Goal: Information Seeking & Learning: Learn about a topic

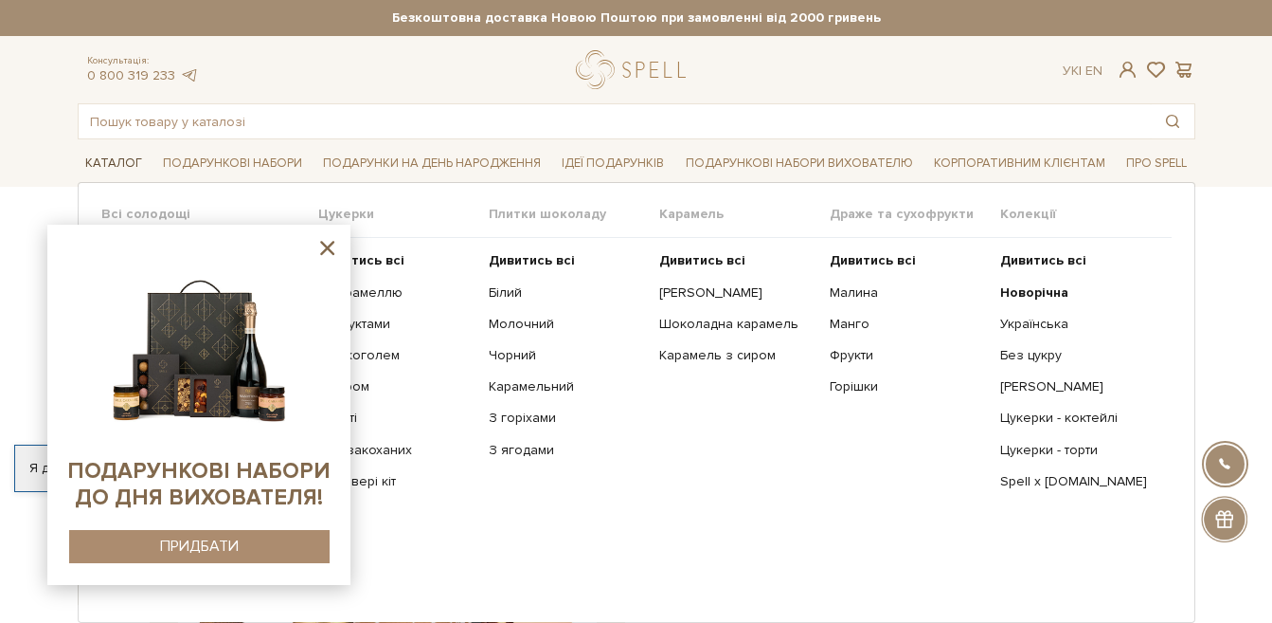
click at [116, 158] on link "Каталог" at bounding box center [114, 163] width 72 height 29
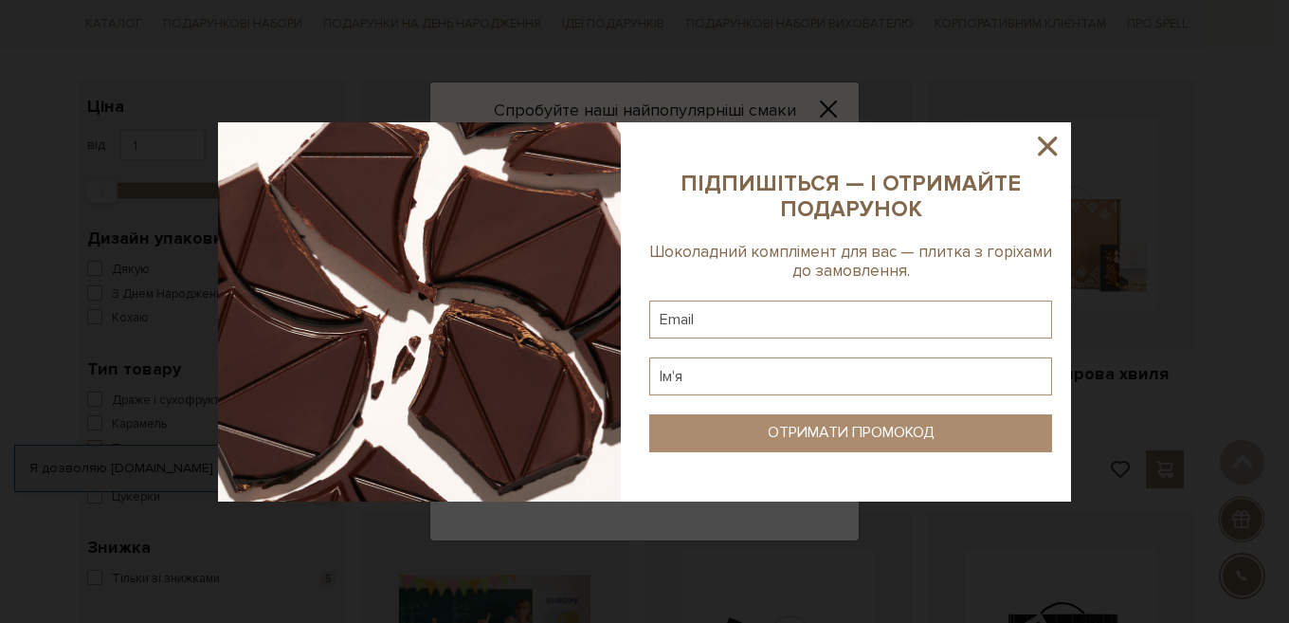
click at [1036, 146] on icon at bounding box center [1047, 146] width 32 height 32
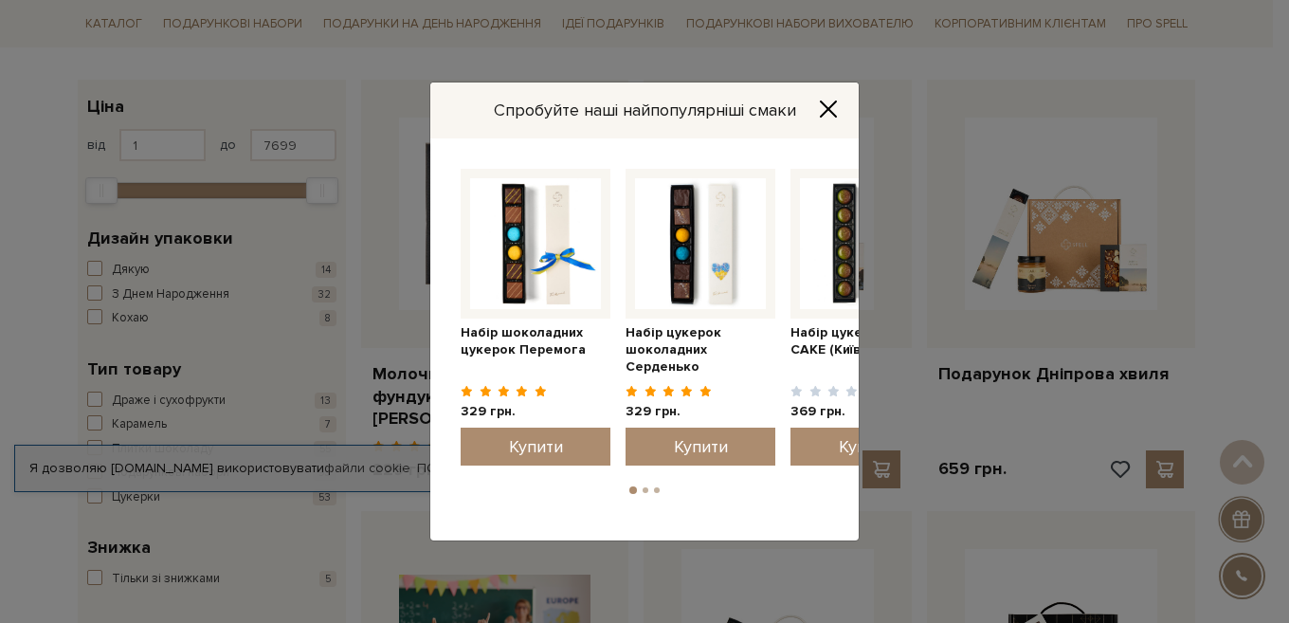
click at [836, 104] on icon "Close" at bounding box center [828, 108] width 19 height 19
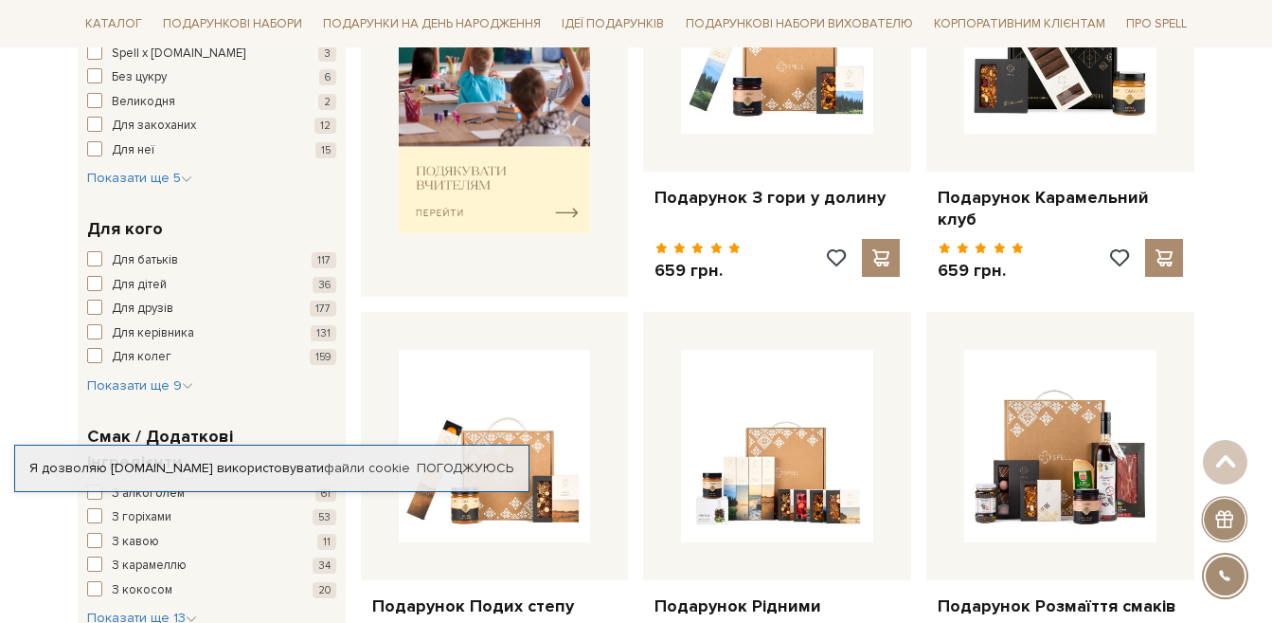
scroll to position [948, 0]
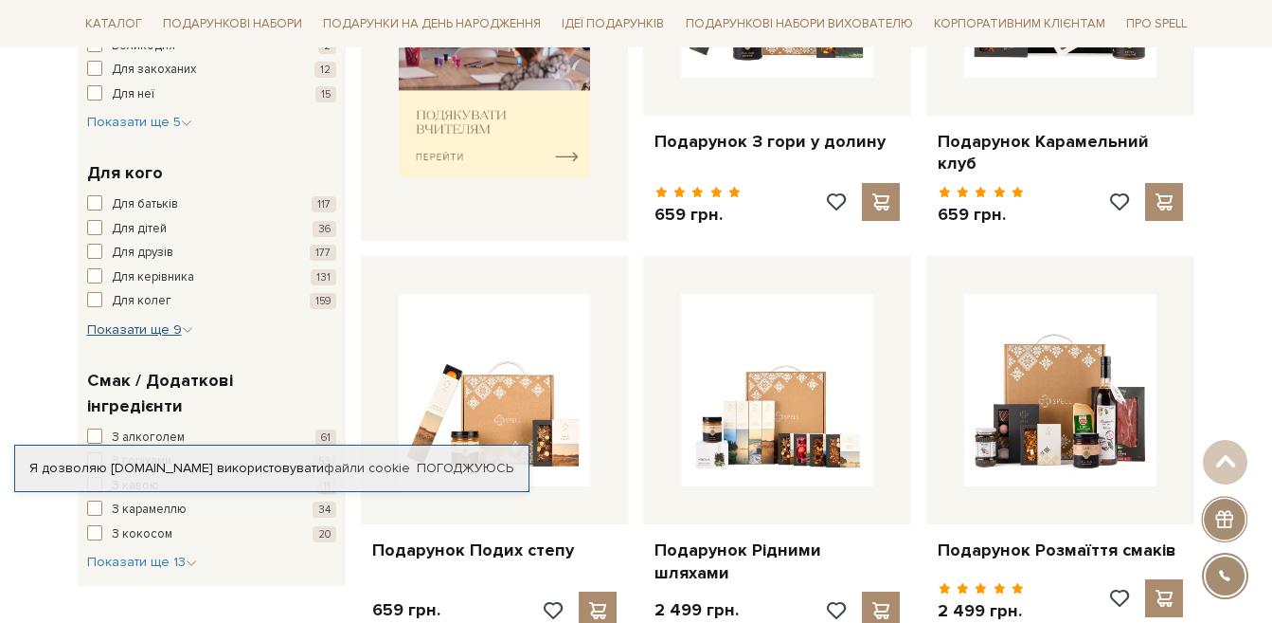
click at [145, 332] on span "Показати ще 9" at bounding box center [140, 329] width 106 height 16
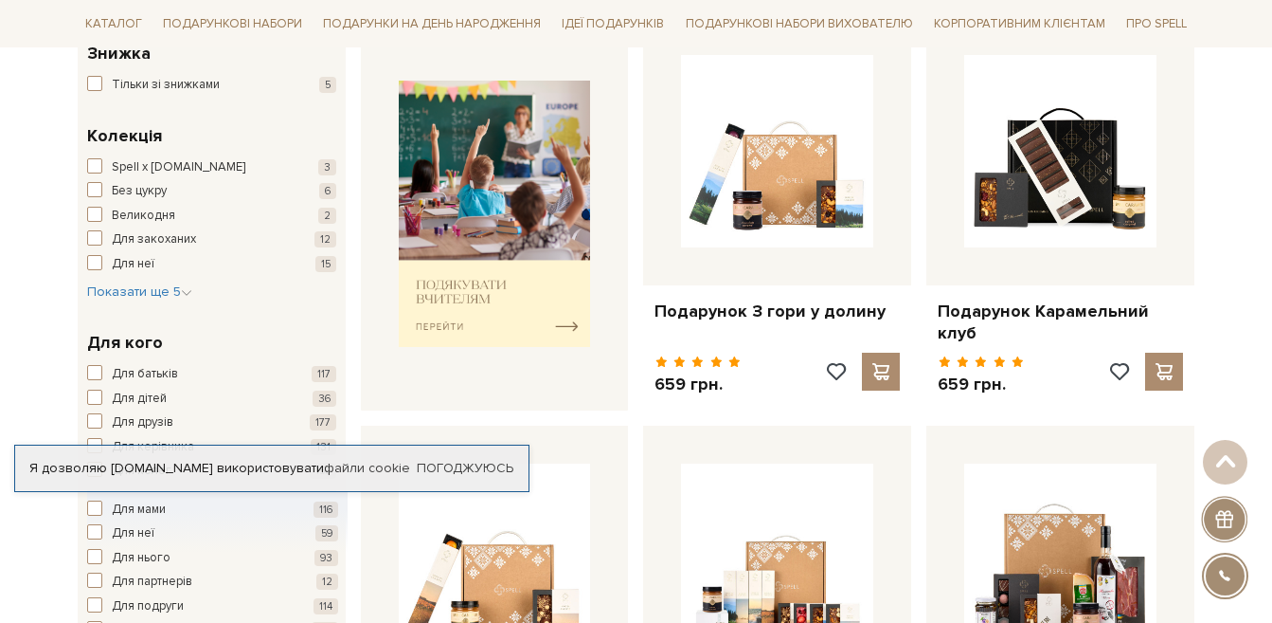
scroll to position [758, 0]
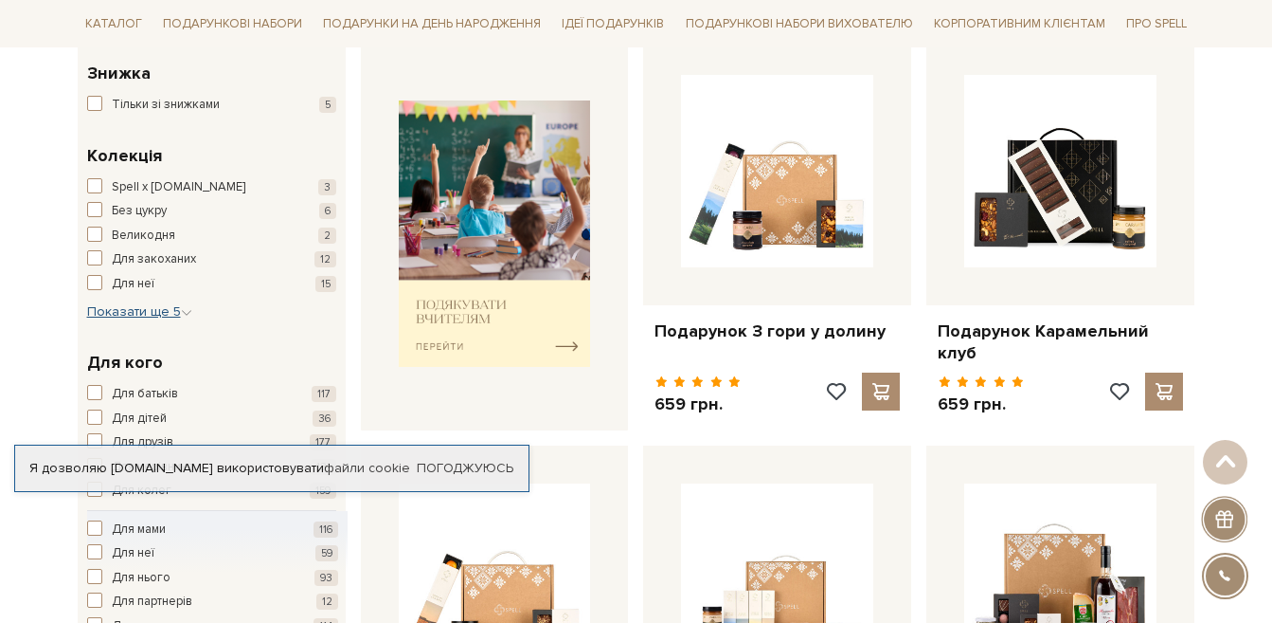
click at [161, 313] on span "Показати ще 5" at bounding box center [139, 311] width 105 height 16
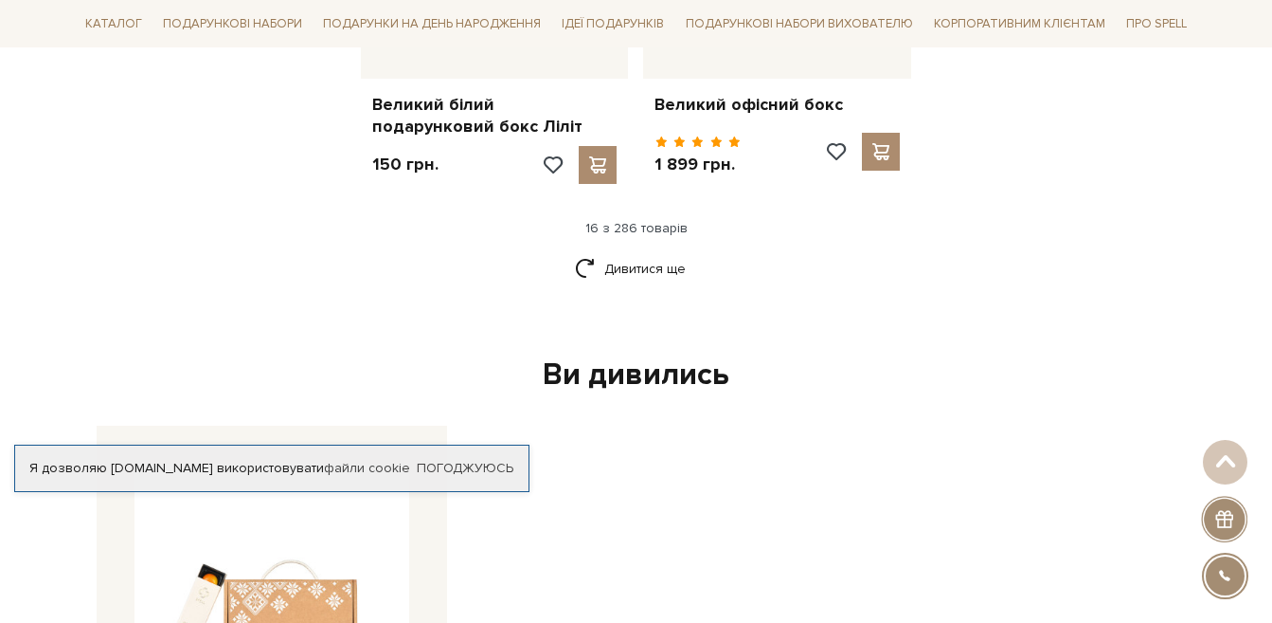
scroll to position [2653, 0]
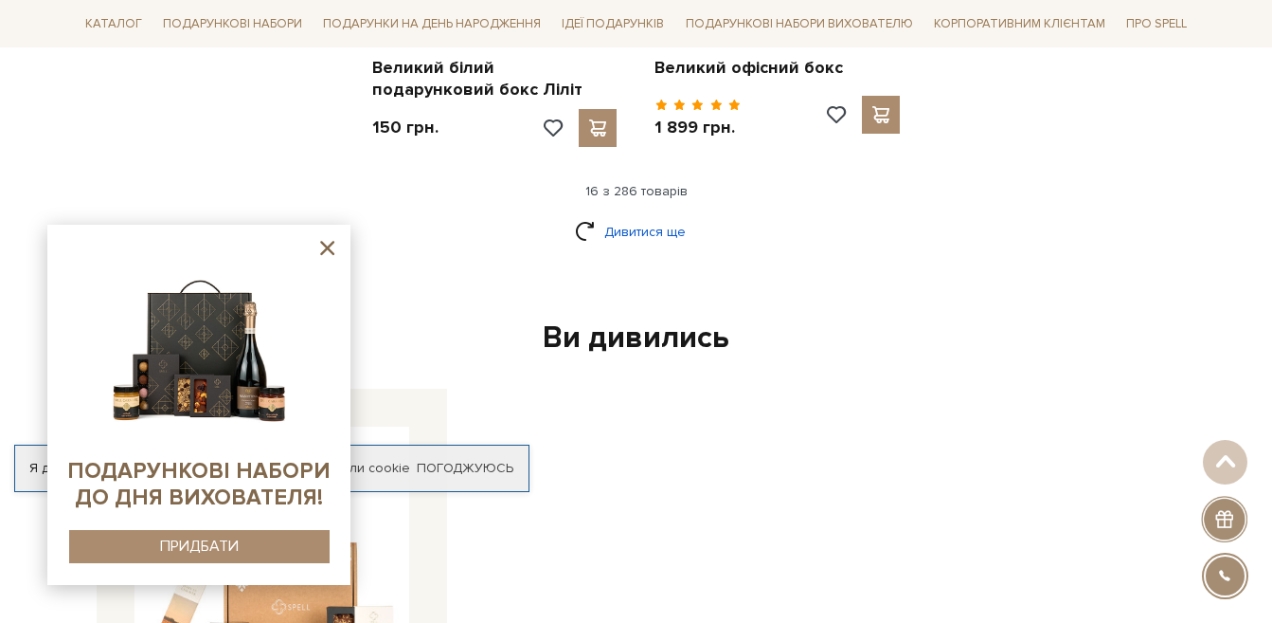
click at [631, 215] on link "Дивитися ще" at bounding box center [636, 231] width 123 height 33
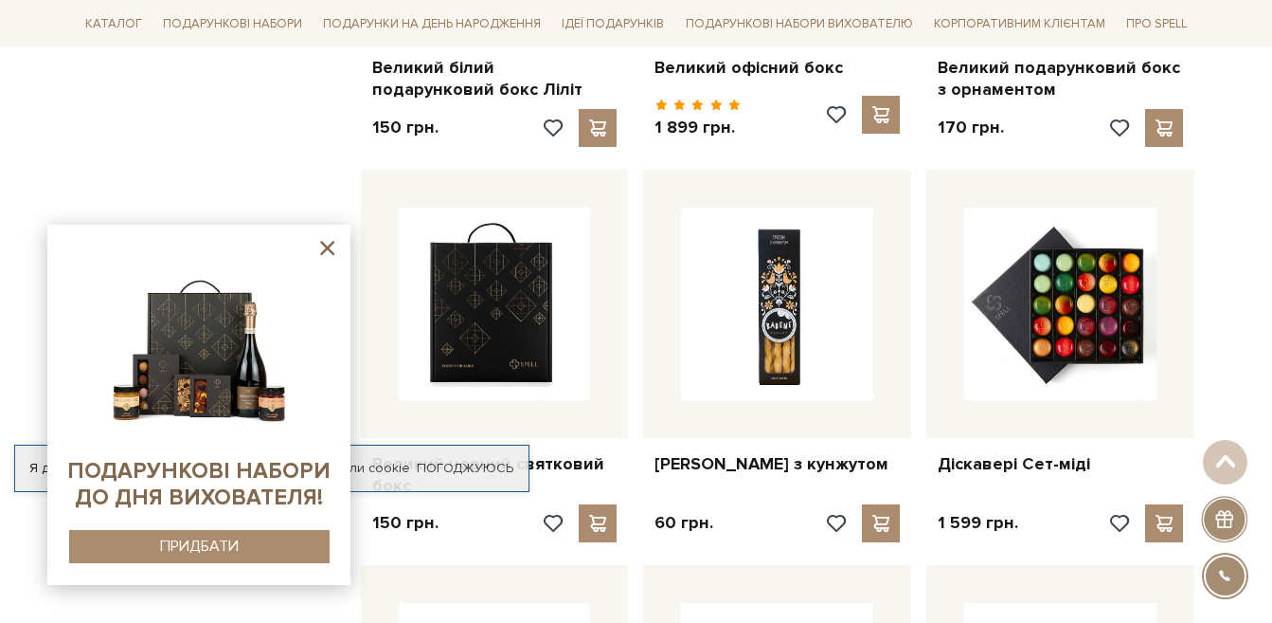
click at [334, 245] on icon at bounding box center [328, 248] width 24 height 24
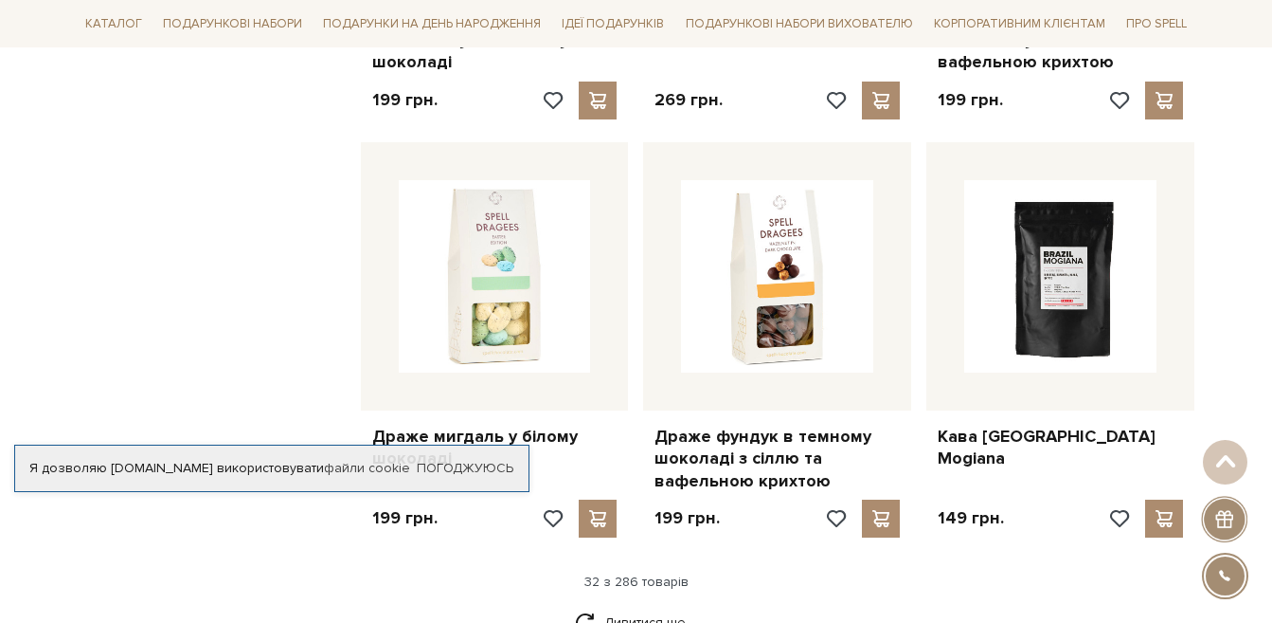
scroll to position [4453, 0]
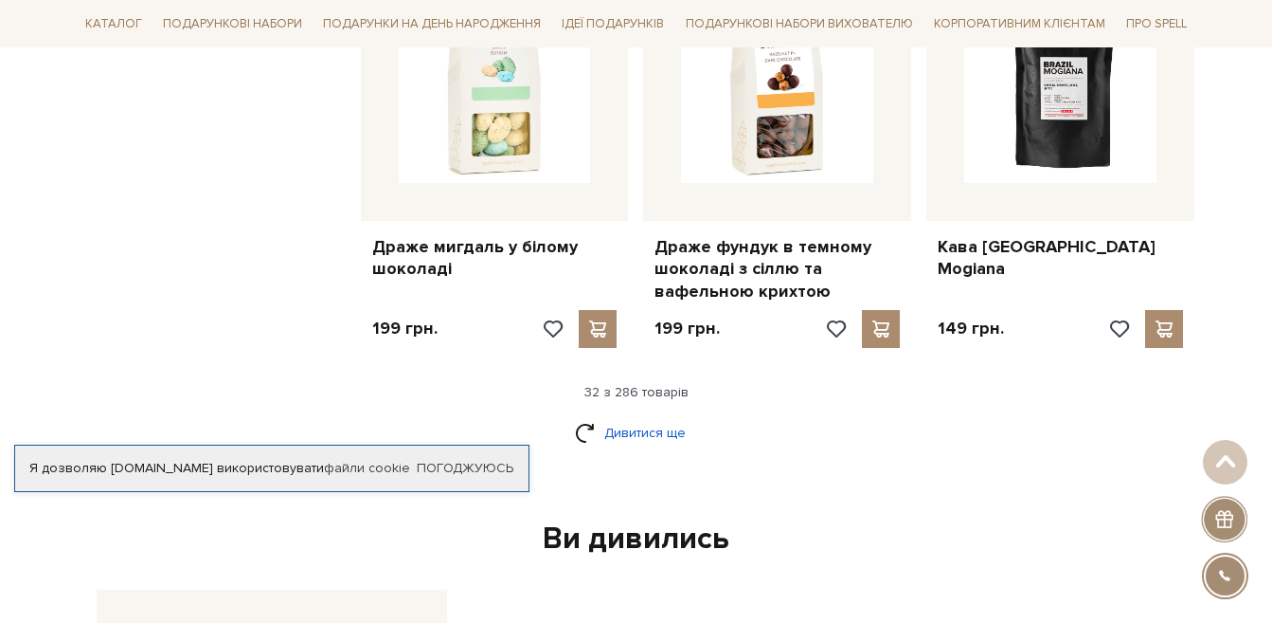
click at [641, 416] on link "Дивитися ще" at bounding box center [636, 432] width 123 height 33
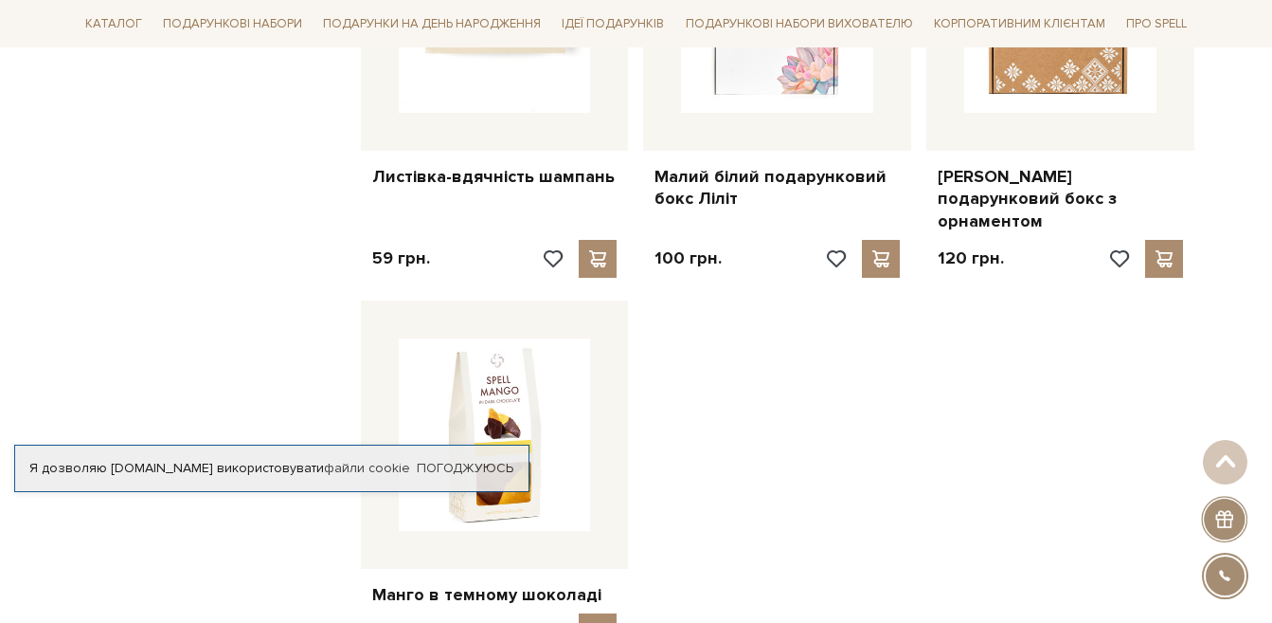
scroll to position [6917, 0]
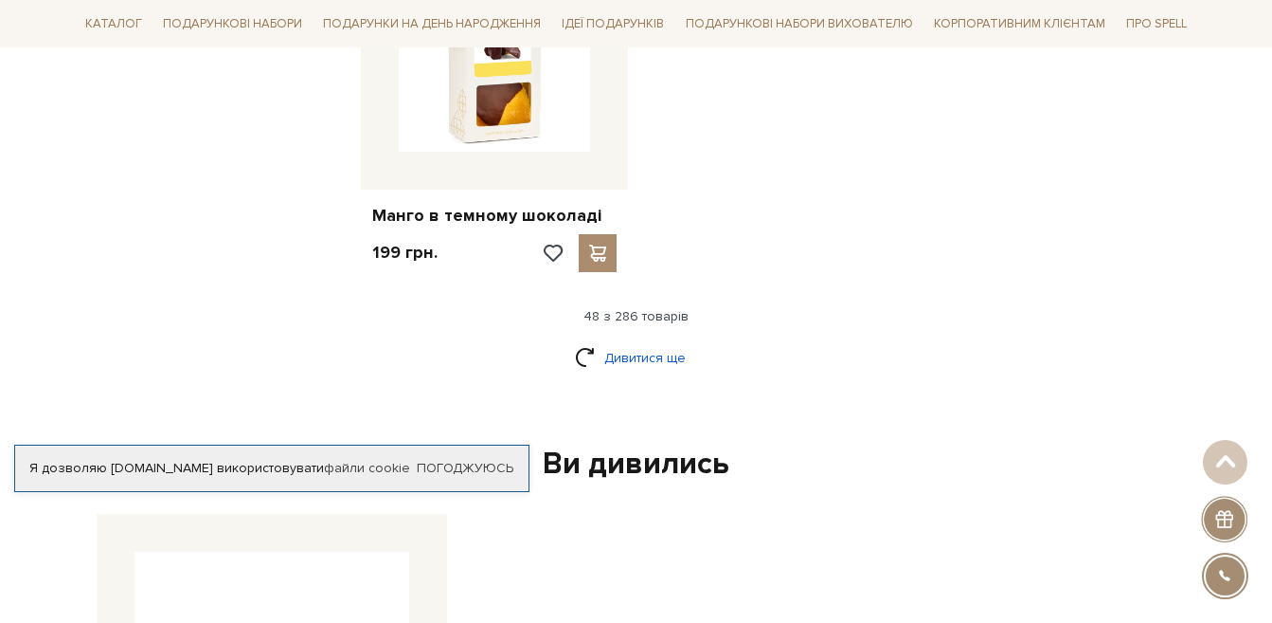
click at [661, 341] on link "Дивитися ще" at bounding box center [636, 357] width 123 height 33
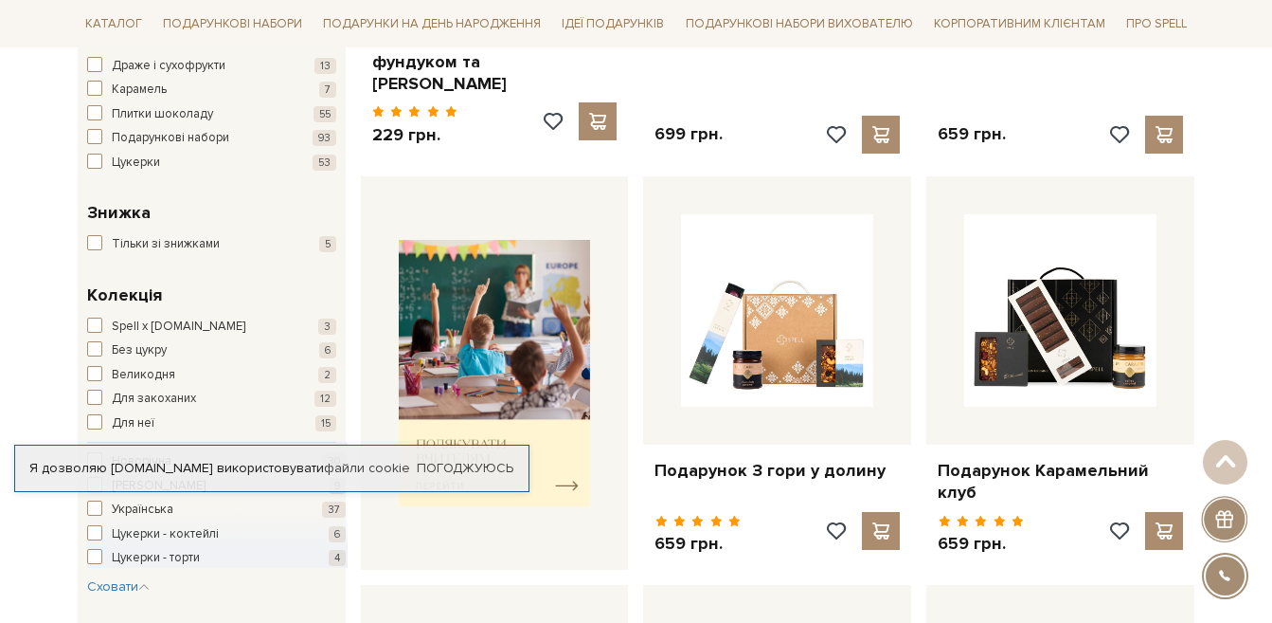
scroll to position [653, 0]
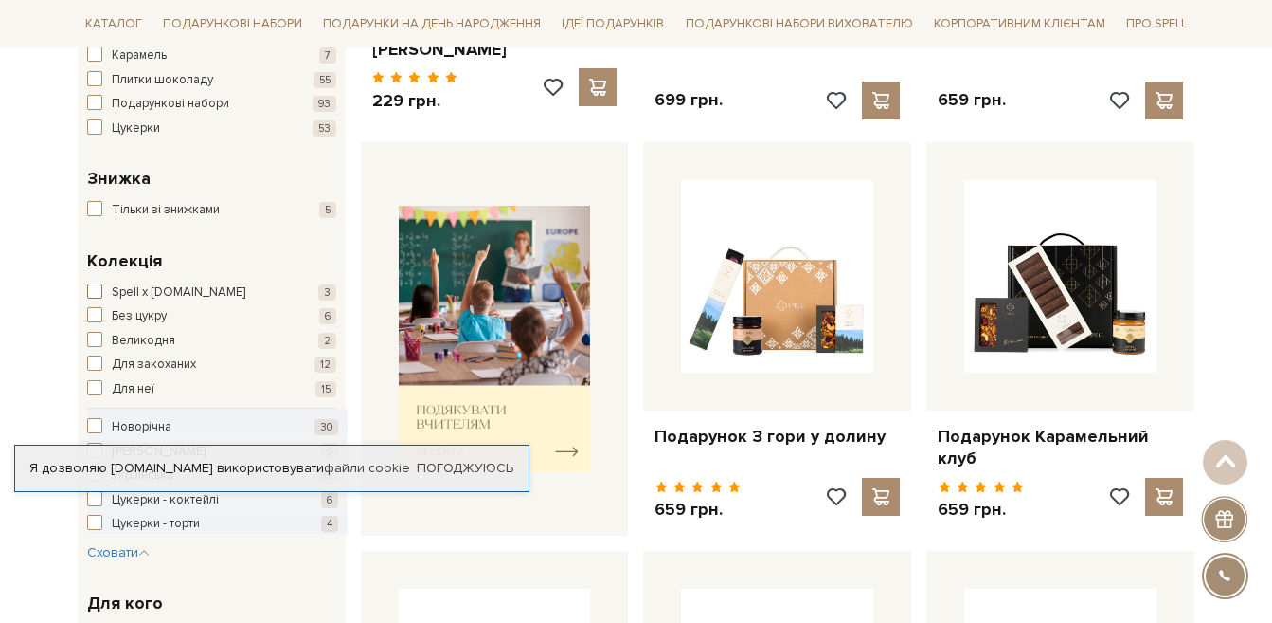
click at [99, 291] on span "button" at bounding box center [94, 290] width 15 height 15
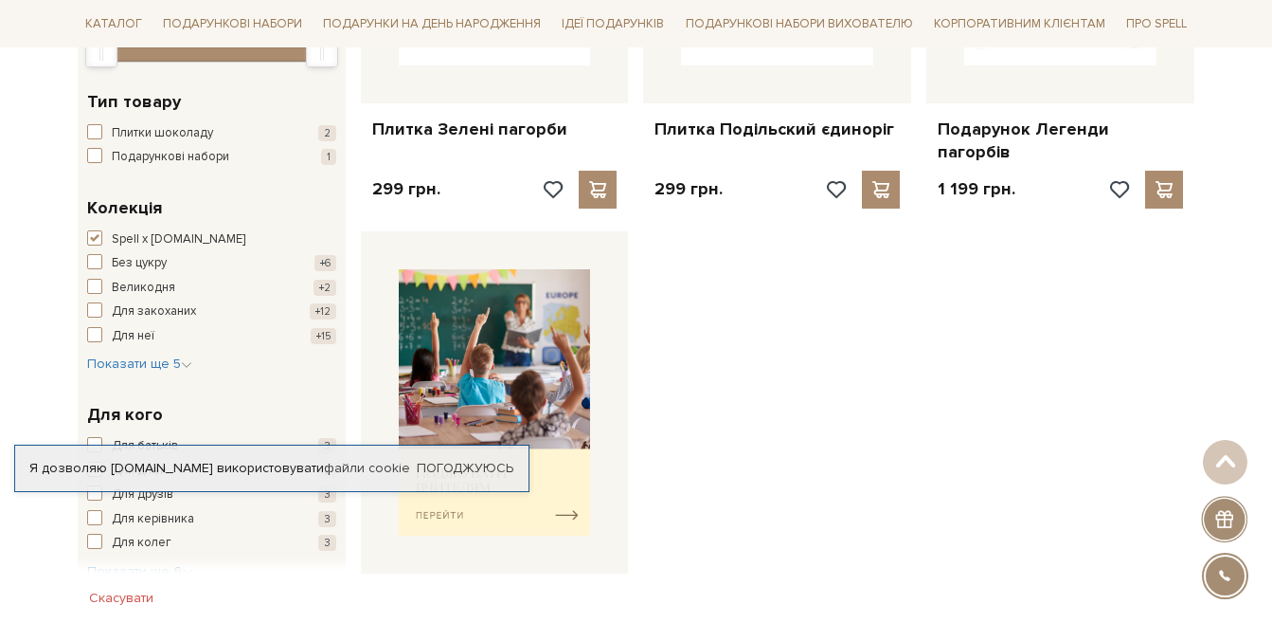
scroll to position [569, 0]
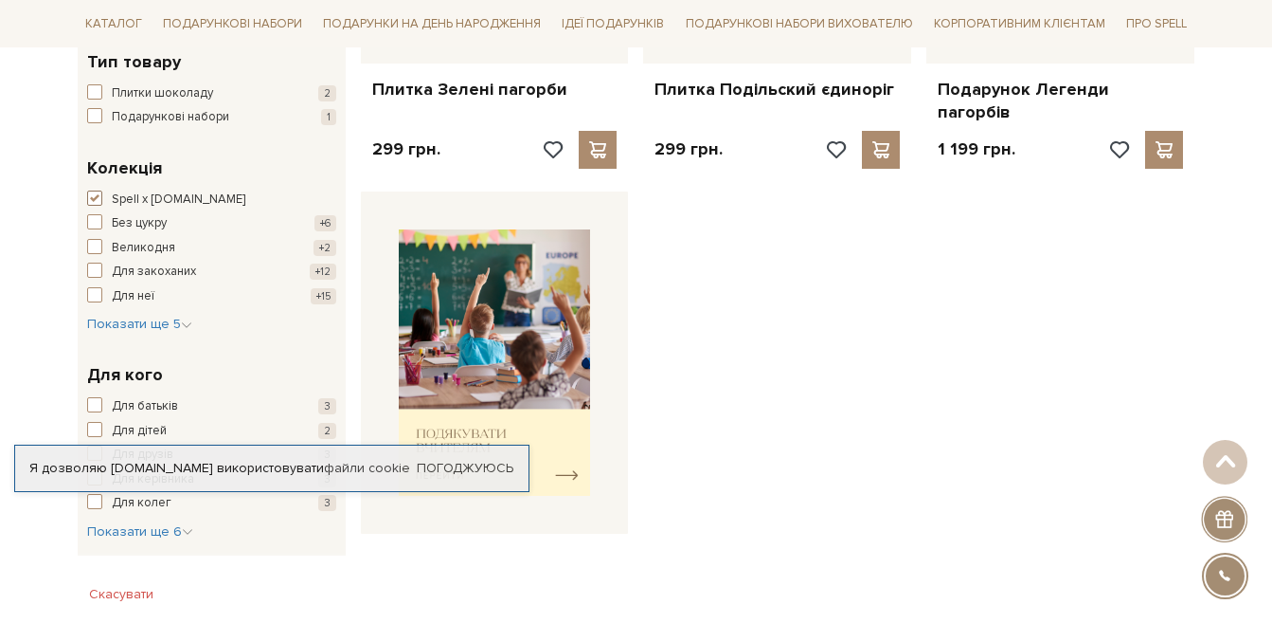
click at [96, 197] on span "button" at bounding box center [94, 197] width 15 height 15
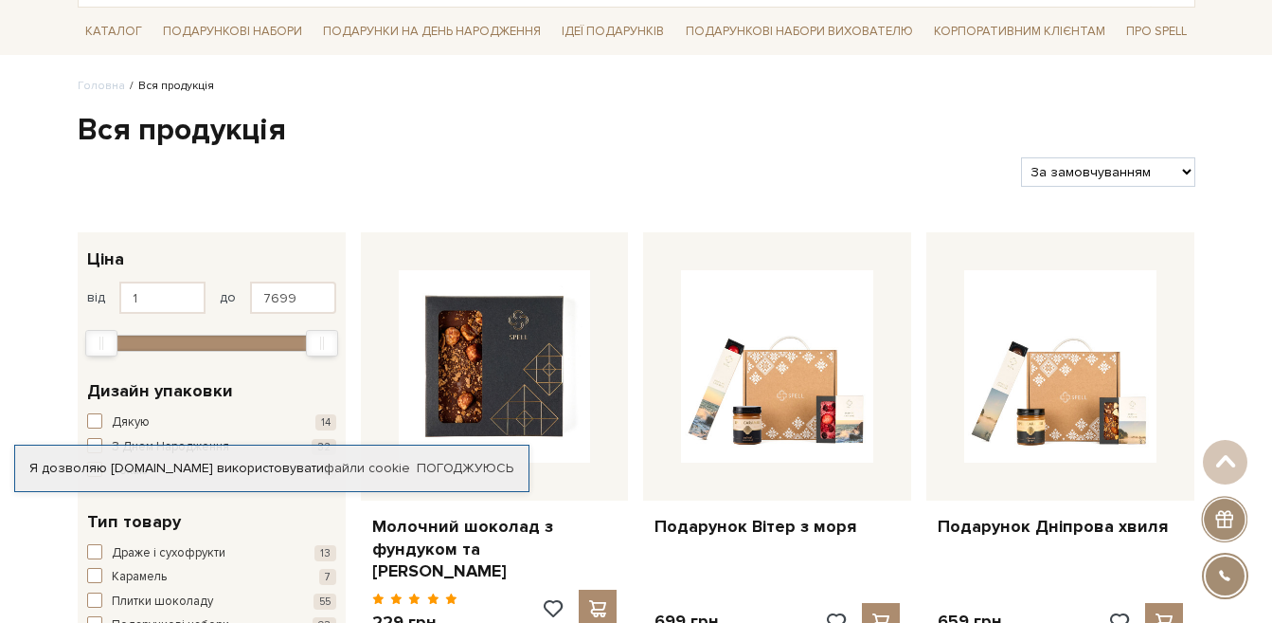
scroll to position [112, 0]
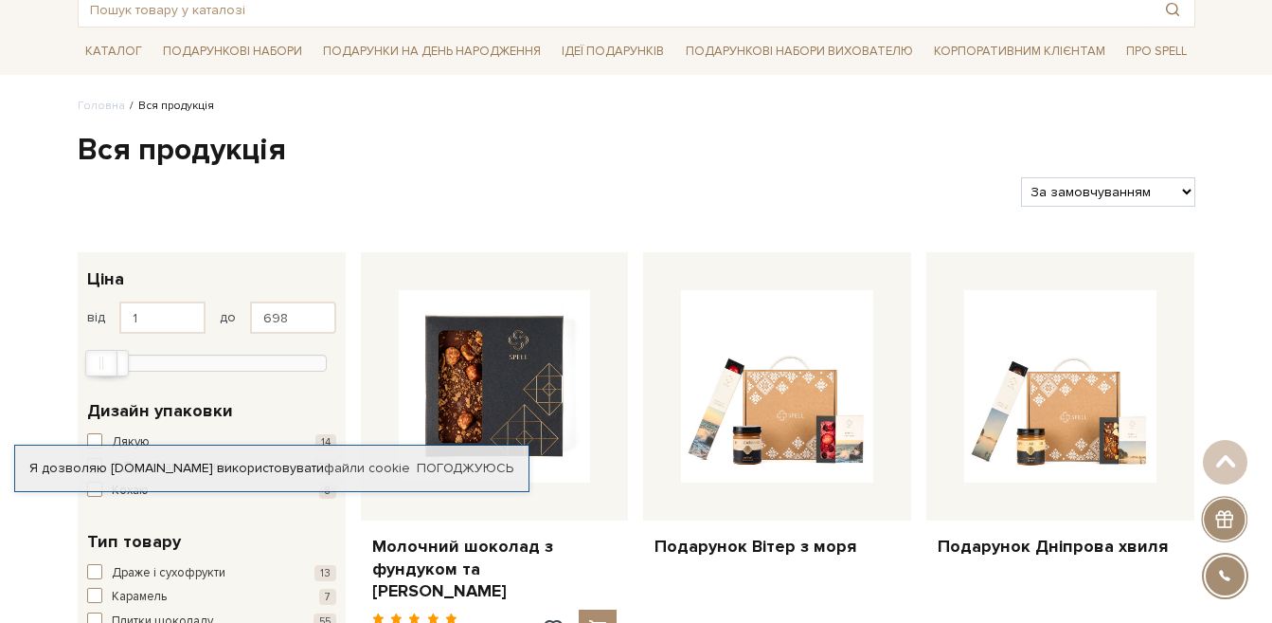
type input "666"
drag, startPoint x: 328, startPoint y: 362, endPoint x: 117, endPoint y: 380, distance: 211.1
click at [117, 380] on div "1 - 666 грн. Ціна від 1 до 666 1 2 тис. 4 тис. 6 тис. 8 тис. Виберіть фільтри" at bounding box center [212, 318] width 268 height 132
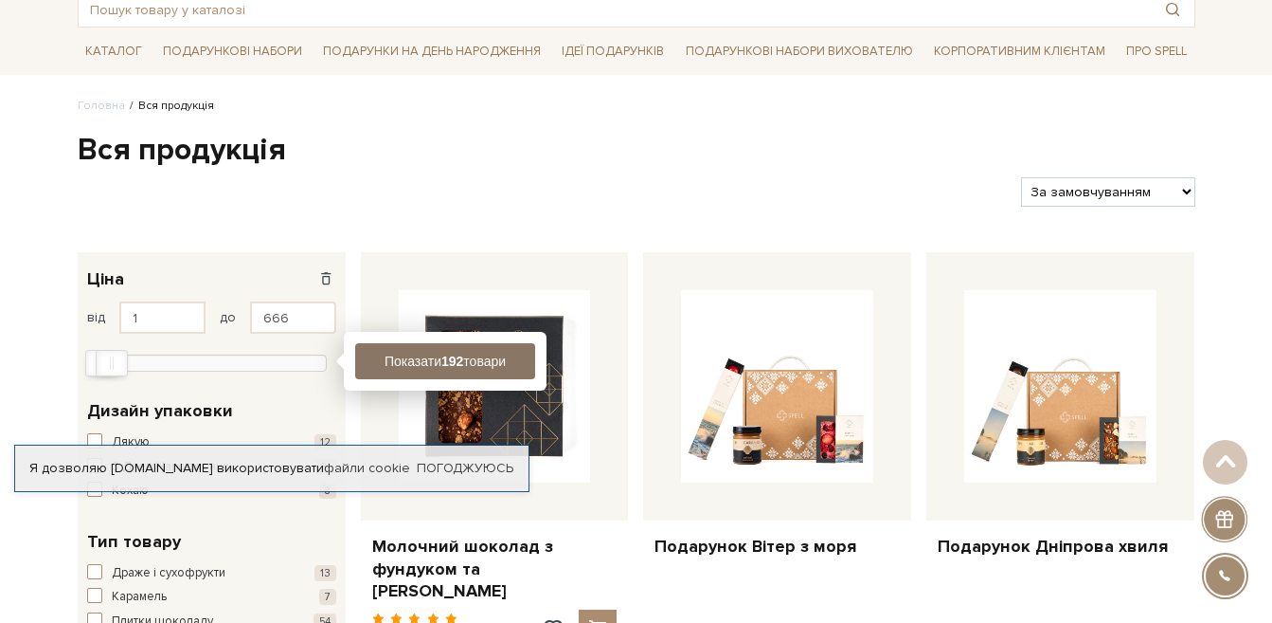
click at [460, 372] on button "Показати 192 товари" at bounding box center [445, 361] width 180 height 36
